Goal: Information Seeking & Learning: Learn about a topic

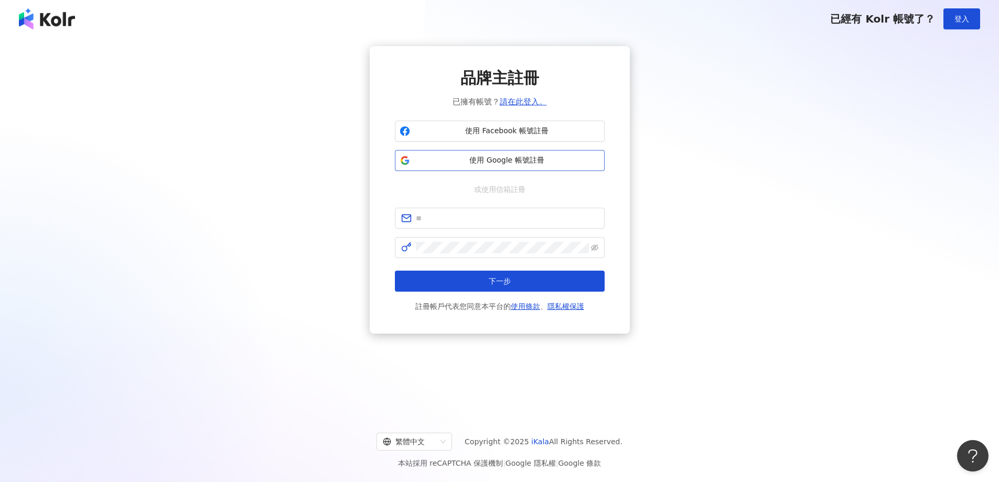
click at [496, 162] on span "使用 Google 帳號註冊" at bounding box center [507, 160] width 186 height 10
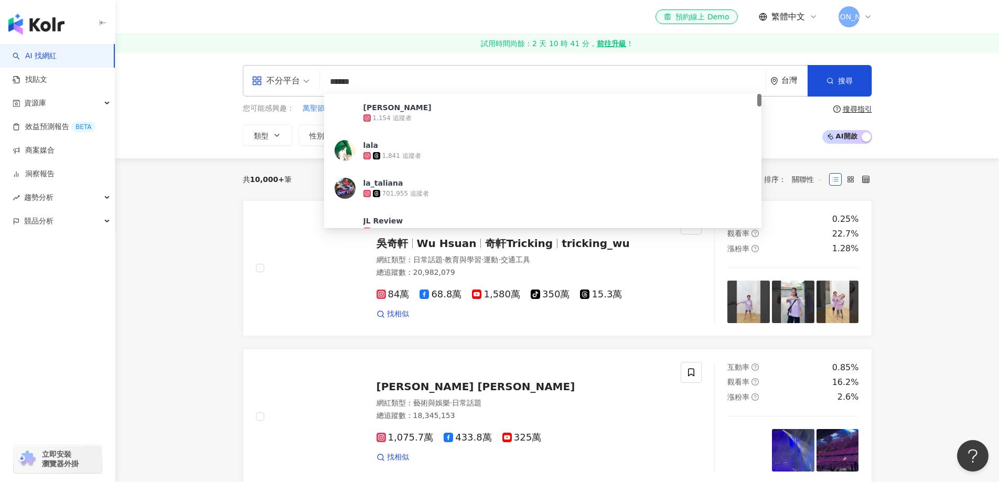
type input "*******"
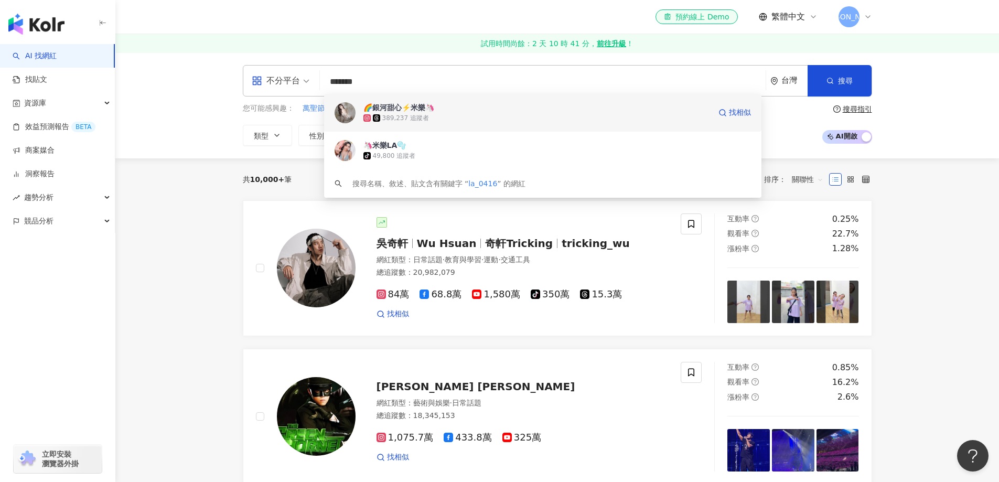
click at [444, 106] on span "🌈銀河甜心⚡️米樂🦄" at bounding box center [536, 107] width 347 height 10
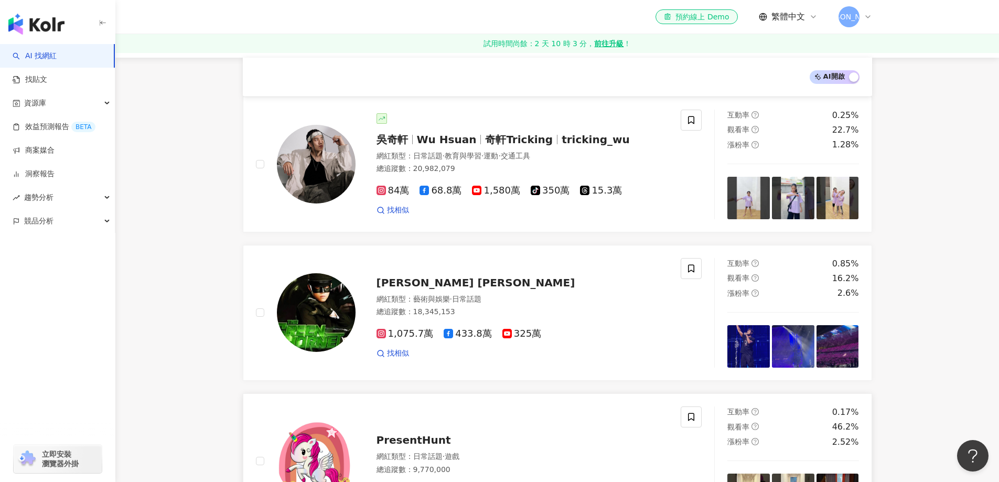
scroll to position [315, 0]
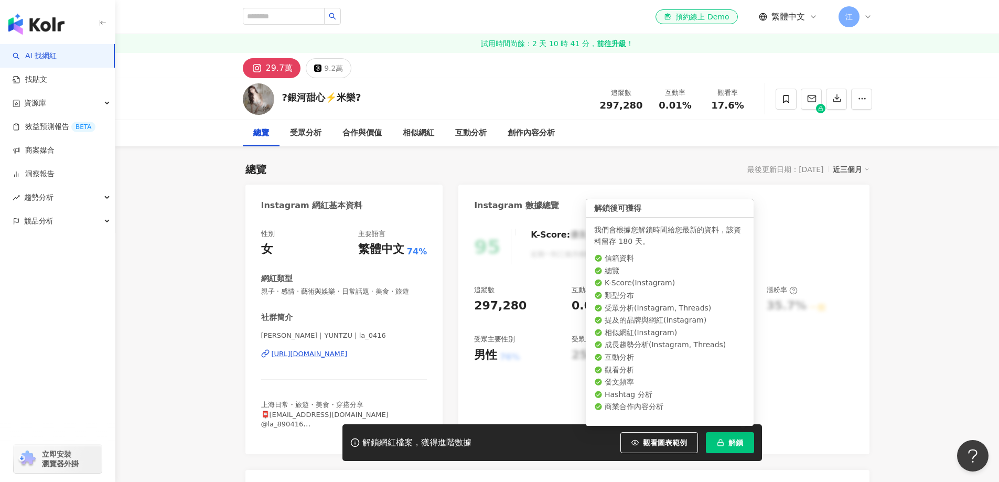
click at [728, 443] on span "解鎖" at bounding box center [735, 442] width 15 height 8
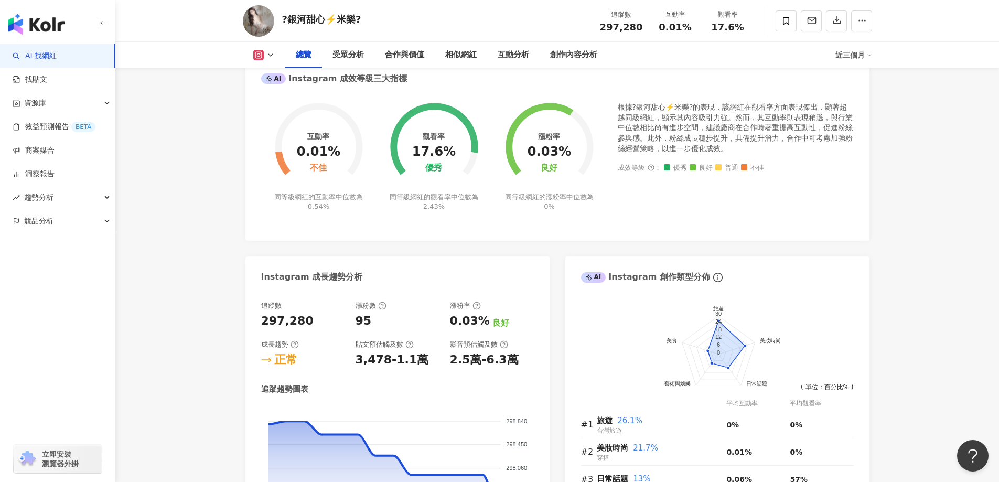
scroll to position [380, 0]
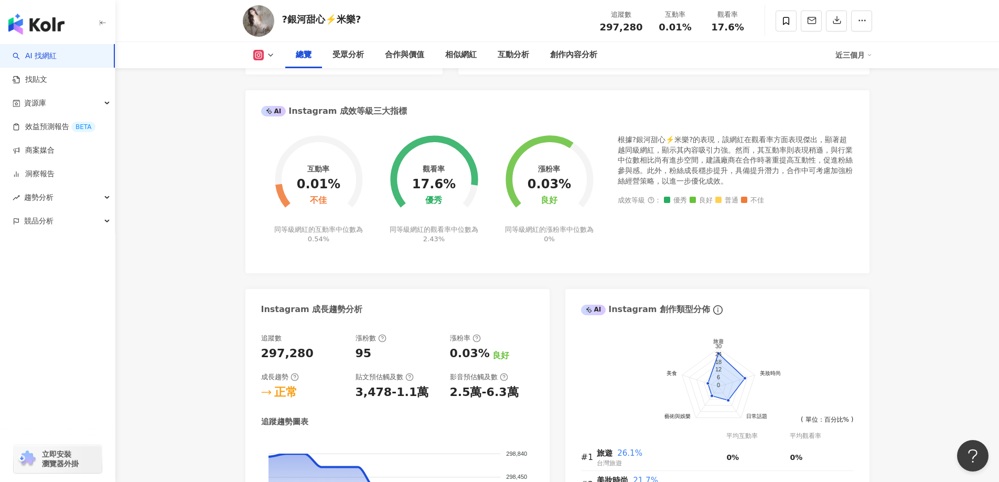
click at [841, 21] on icon "button" at bounding box center [836, 19] width 9 height 9
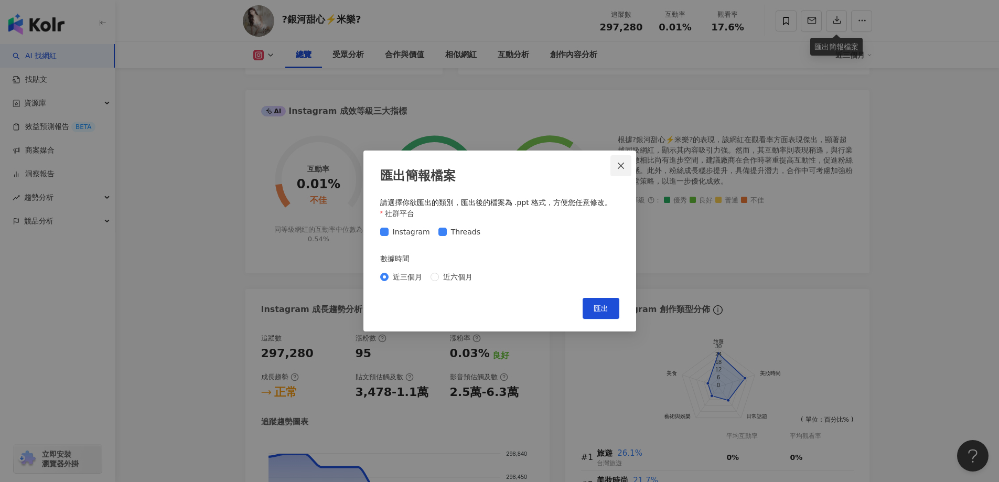
click at [618, 167] on icon "close" at bounding box center [621, 165] width 8 height 8
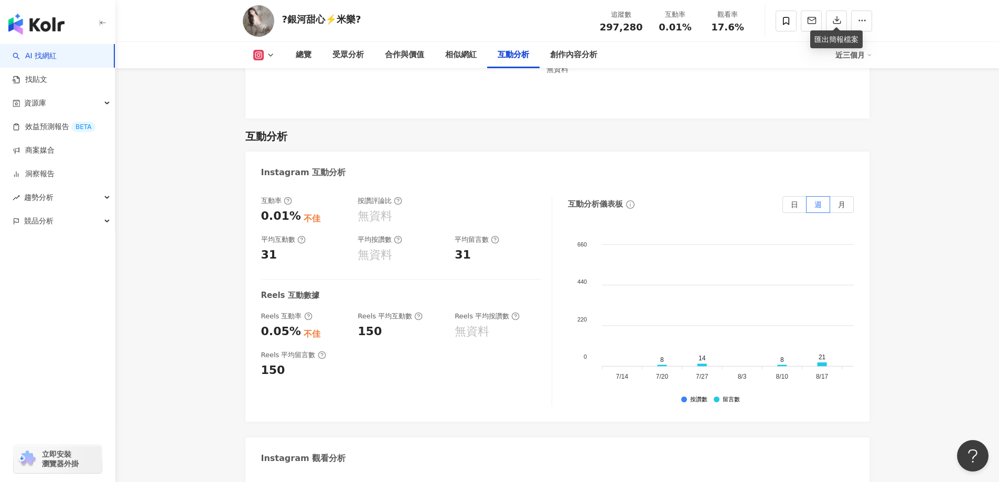
scroll to position [2045, 0]
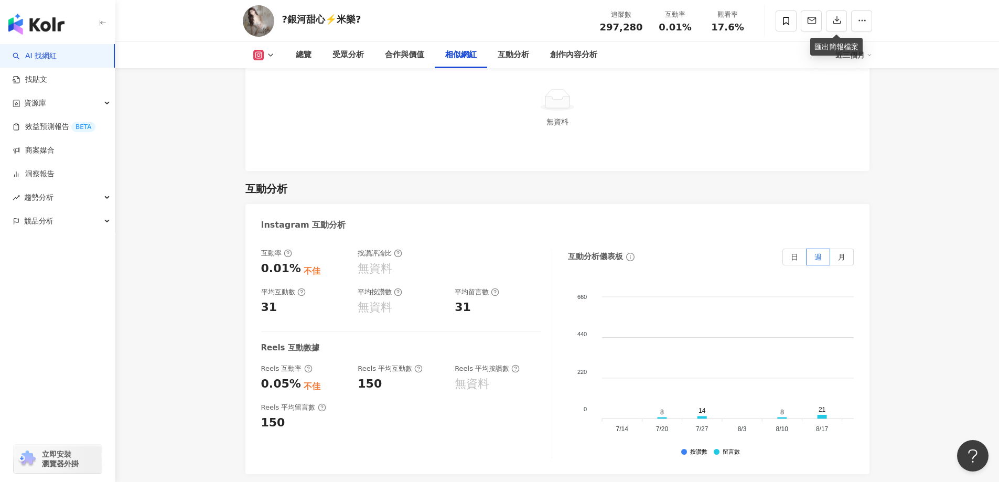
click at [879, 364] on div "總覽 最後更新日期：[DATE] 近三個月 Instagram 網紅基本資料 性別 女 主要語言 繁體中文 74% 網紅類型 親子 · 感情 · 藝術與娛樂 …" at bounding box center [557, 63] width 671 height 3923
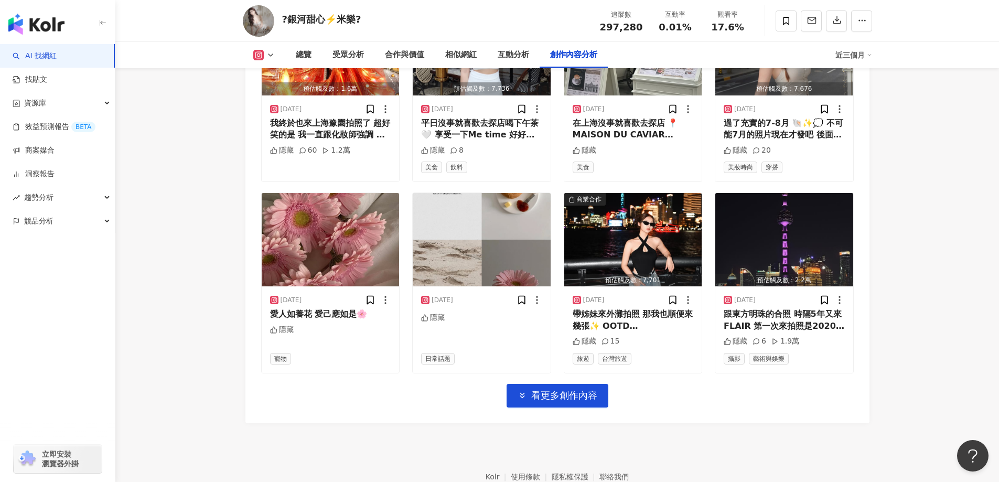
scroll to position [3653, 0]
